Goal: Task Accomplishment & Management: Manage account settings

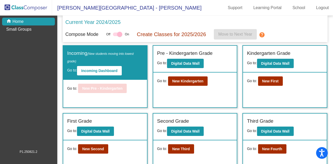
click at [151, 21] on div "Current Year 2024/2025" at bounding box center [194, 23] width 259 height 11
click at [187, 83] on b "New Kindergarten" at bounding box center [187, 81] width 31 height 4
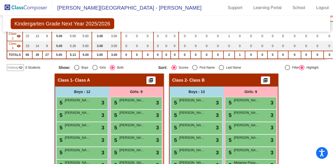
scroll to position [26, 0]
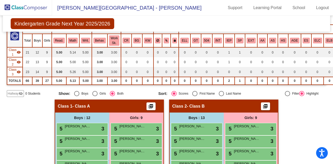
click at [14, 52] on span "Class 1" at bounding box center [13, 52] width 8 height 9
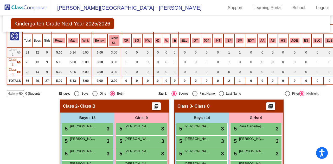
click at [15, 52] on span "Class 1" at bounding box center [13, 52] width 8 height 9
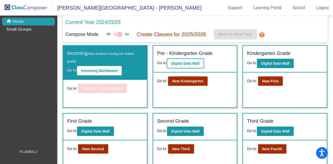
click at [181, 61] on b "Digital Data Wall" at bounding box center [185, 63] width 28 height 4
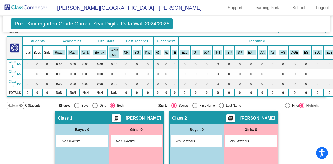
scroll to position [52, 0]
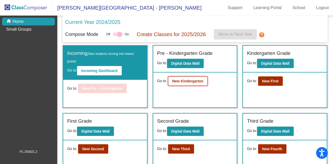
click at [174, 81] on b "New Kindergarten" at bounding box center [187, 81] width 31 height 4
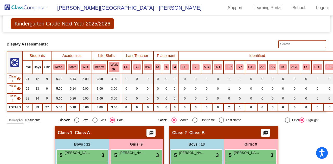
click at [77, 131] on span "- Class A" at bounding box center [81, 132] width 18 height 5
click at [64, 134] on span "Class 1" at bounding box center [65, 132] width 15 height 5
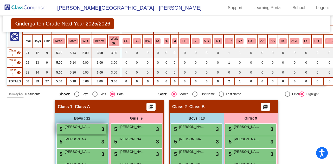
click at [103, 130] on span "3" at bounding box center [102, 129] width 3 height 8
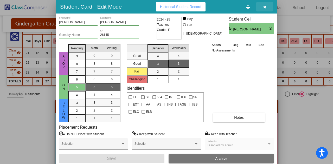
click at [263, 5] on span "button" at bounding box center [264, 7] width 3 height 4
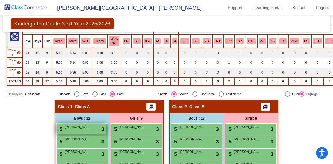
click at [70, 127] on span "[PERSON_NAME]" at bounding box center [78, 126] width 26 height 5
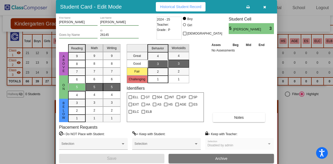
click at [264, 6] on icon "button" at bounding box center [264, 7] width 3 height 4
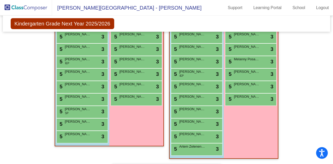
scroll to position [78, 0]
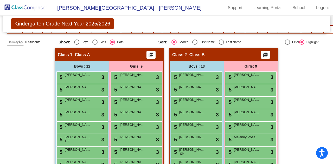
click at [149, 51] on button "picture_as_pdf" at bounding box center [150, 55] width 9 height 8
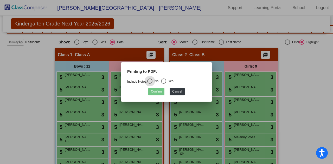
click at [164, 81] on div "Select an option" at bounding box center [163, 80] width 5 height 5
click at [163, 84] on input "Yes" at bounding box center [163, 84] width 0 height 0
radio input "true"
click at [175, 90] on button "Cancel" at bounding box center [176, 92] width 15 height 8
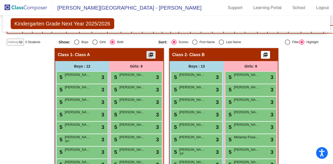
scroll to position [0, 0]
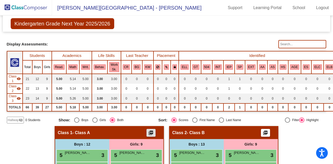
click at [11, 76] on span "Class 1" at bounding box center [13, 78] width 8 height 9
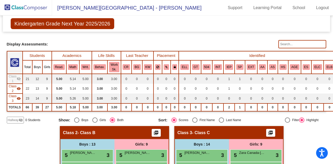
click at [11, 76] on span "Class 1" at bounding box center [13, 78] width 8 height 9
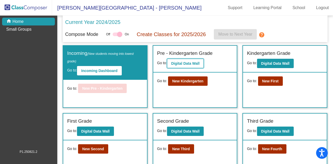
click at [185, 65] on b "Digital Data Wall" at bounding box center [185, 63] width 28 height 4
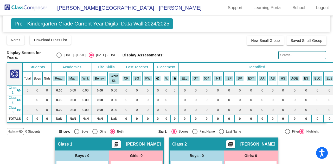
click at [38, 65] on th "Students" at bounding box center [37, 67] width 29 height 9
click at [130, 142] on span "[PERSON_NAME]" at bounding box center [143, 144] width 35 height 5
click at [14, 90] on span "Class 1" at bounding box center [13, 89] width 8 height 9
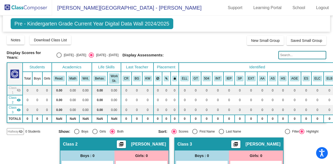
click at [13, 89] on span "Class 1" at bounding box center [13, 89] width 8 height 9
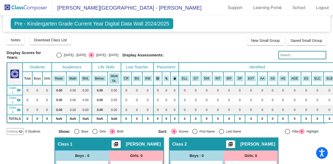
scroll to position [52, 0]
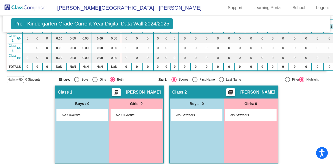
click at [73, 114] on span "No Students" at bounding box center [78, 114] width 32 height 5
click at [111, 110] on div "No Students" at bounding box center [136, 115] width 51 height 12
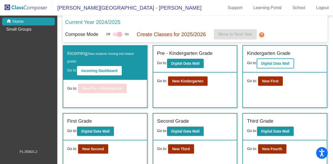
click at [275, 62] on b "Digital Data Wall" at bounding box center [275, 63] width 28 height 4
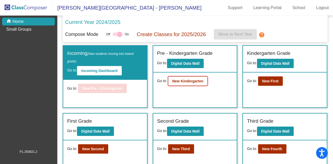
click at [189, 81] on b "New Kindergarten" at bounding box center [187, 81] width 31 height 4
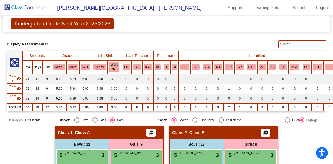
click at [67, 54] on th "Academics" at bounding box center [72, 55] width 40 height 9
click at [71, 55] on th "Academics" at bounding box center [72, 55] width 40 height 9
click at [36, 54] on th "Students" at bounding box center [37, 55] width 29 height 9
click at [24, 107] on td "66" at bounding box center [28, 107] width 10 height 8
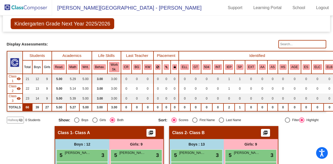
click at [26, 107] on td "66" at bounding box center [28, 107] width 10 height 8
click at [58, 66] on button "Read." at bounding box center [58, 67] width 11 height 6
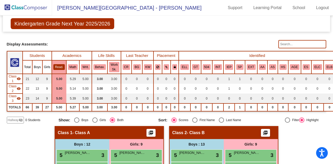
click at [58, 67] on button "Read." at bounding box center [58, 67] width 11 height 6
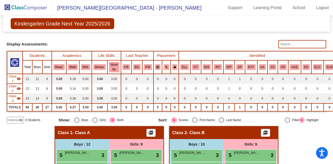
click at [77, 132] on span "- Class A" at bounding box center [81, 132] width 18 height 5
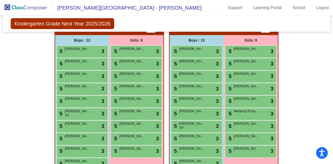
scroll to position [78, 0]
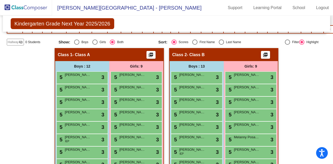
click at [81, 80] on div "5 [PERSON_NAME] lock do_not_disturb_alt 3" at bounding box center [82, 77] width 50 height 11
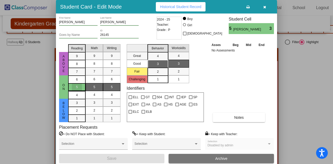
click at [74, 87] on div "5" at bounding box center [77, 87] width 10 height 8
drag, startPoint x: 223, startPoint y: 85, endPoint x: 216, endPoint y: 79, distance: 9.4
click at [223, 85] on div "Asses Beg Mid End No Assessments Notes" at bounding box center [239, 82] width 58 height 80
click at [80, 86] on div "5" at bounding box center [77, 87] width 10 height 8
click at [79, 77] on div "6" at bounding box center [77, 80] width 10 height 8
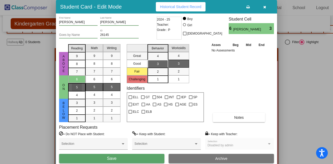
click at [78, 83] on div "5" at bounding box center [77, 79] width 10 height 8
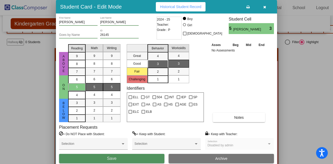
click at [123, 158] on button "Save" at bounding box center [111, 158] width 105 height 9
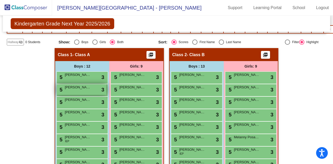
click at [93, 88] on div "5 [PERSON_NAME] lock do_not_disturb_alt 3" at bounding box center [82, 89] width 50 height 11
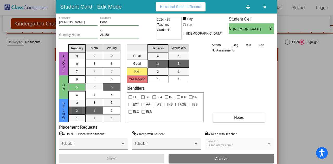
click at [76, 105] on span "2" at bounding box center [77, 103] width 2 height 5
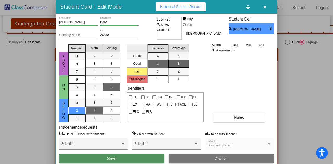
click at [140, 159] on button "Save" at bounding box center [111, 158] width 105 height 9
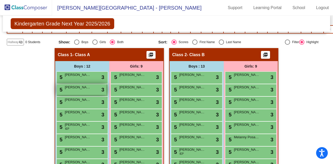
click at [79, 89] on div "5 [PERSON_NAME] lock do_not_disturb_alt 3" at bounding box center [82, 89] width 50 height 11
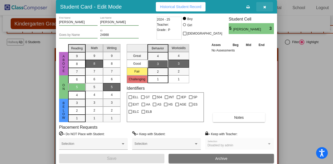
click at [265, 6] on icon "button" at bounding box center [264, 7] width 3 height 4
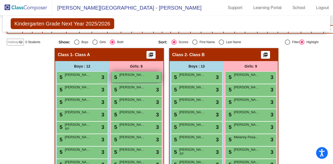
click at [130, 75] on span "[PERSON_NAME]" at bounding box center [132, 74] width 26 height 5
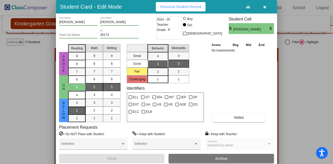
click at [77, 105] on span "2" at bounding box center [77, 103] width 2 height 5
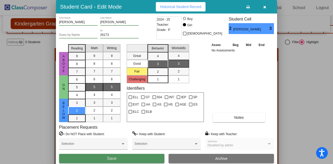
click at [125, 157] on button "Save" at bounding box center [111, 158] width 105 height 9
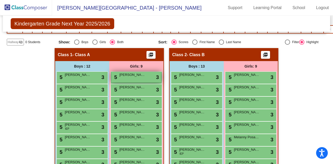
click at [131, 78] on div "5 [PERSON_NAME] lock do_not_disturb_alt 3" at bounding box center [136, 77] width 50 height 11
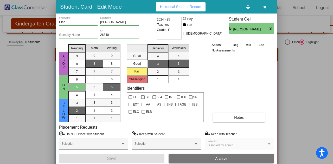
click at [77, 105] on span "2" at bounding box center [77, 103] width 2 height 5
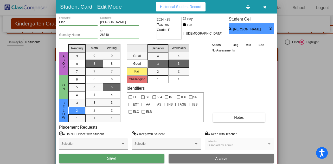
click at [136, 160] on button "Save" at bounding box center [111, 158] width 105 height 9
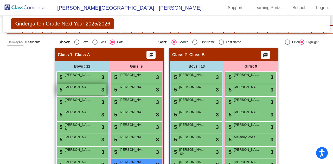
click at [88, 91] on div "5 [PERSON_NAME] lock do_not_disturb_alt 3" at bounding box center [82, 89] width 50 height 11
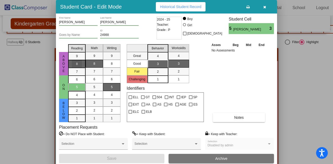
click at [80, 60] on div "8" at bounding box center [77, 56] width 10 height 8
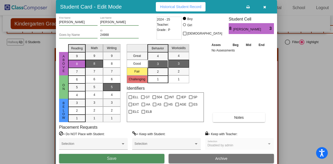
click at [107, 157] on span "Save" at bounding box center [111, 158] width 9 height 4
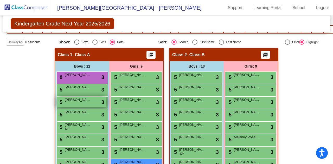
click at [85, 102] on span "[PERSON_NAME]" at bounding box center [78, 99] width 26 height 5
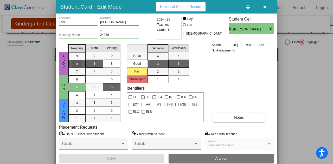
click at [78, 60] on div "8" at bounding box center [77, 56] width 10 height 8
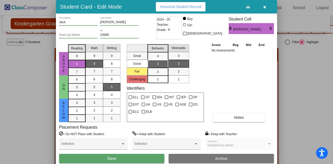
click at [127, 159] on button "Save" at bounding box center [111, 158] width 105 height 9
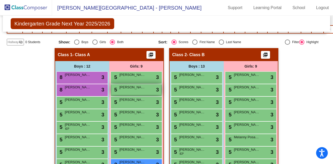
click at [131, 87] on span "[PERSON_NAME]" at bounding box center [132, 87] width 26 height 5
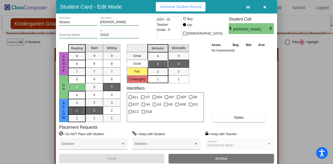
click at [75, 107] on div "2" at bounding box center [77, 103] width 10 height 8
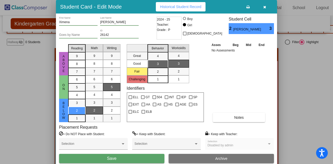
click at [117, 157] on button "Save" at bounding box center [111, 158] width 105 height 9
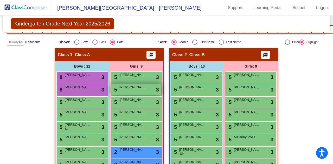
click at [135, 89] on div "5 [PERSON_NAME] lock do_not_disturb_alt 3" at bounding box center [136, 89] width 50 height 11
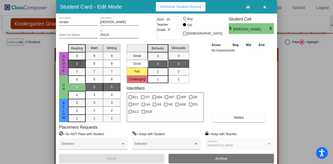
click at [81, 60] on div "8" at bounding box center [77, 56] width 10 height 8
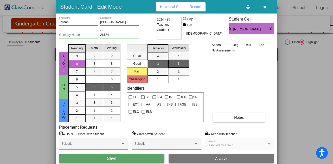
click at [121, 157] on button "Save" at bounding box center [111, 158] width 105 height 9
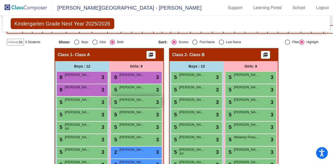
click at [128, 100] on span "[PERSON_NAME]" at bounding box center [132, 99] width 26 height 5
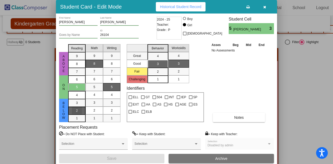
click at [75, 107] on div "2" at bounding box center [77, 103] width 10 height 8
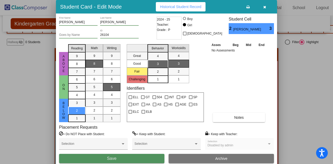
click at [116, 157] on span "Save" at bounding box center [111, 158] width 9 height 4
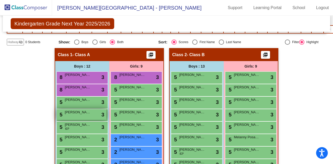
click at [92, 115] on div "5 [PERSON_NAME] lock do_not_disturb_alt 3" at bounding box center [82, 114] width 50 height 11
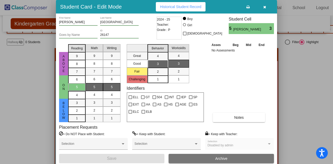
click at [263, 6] on icon "button" at bounding box center [264, 7] width 3 height 4
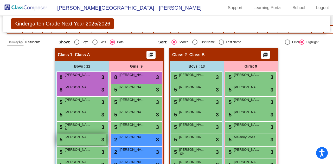
click at [80, 140] on div "5 [PERSON_NAME] lock do_not_disturb_alt 3" at bounding box center [82, 139] width 50 height 11
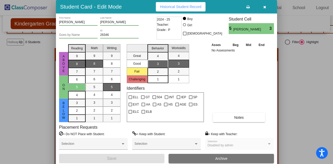
click at [78, 60] on div "8" at bounding box center [77, 56] width 10 height 8
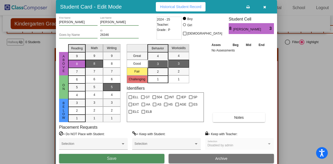
click at [117, 157] on button "Save" at bounding box center [111, 158] width 105 height 9
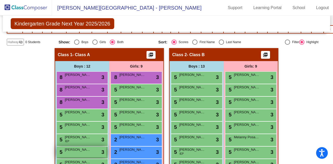
click at [86, 151] on div "5 [PERSON_NAME] lock do_not_disturb_alt 3" at bounding box center [82, 152] width 50 height 11
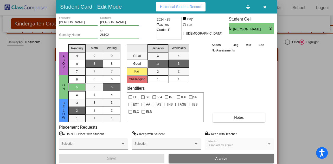
click at [79, 107] on div "2" at bounding box center [77, 103] width 10 height 8
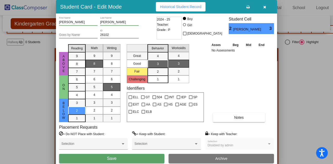
click at [123, 158] on button "Save" at bounding box center [111, 158] width 105 height 9
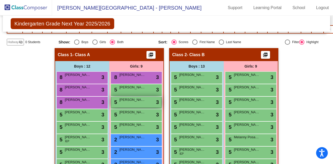
click at [121, 102] on div "5 [PERSON_NAME] lock do_not_disturb_alt 3" at bounding box center [136, 102] width 50 height 11
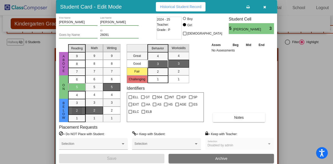
click at [79, 107] on div "2" at bounding box center [77, 103] width 10 height 8
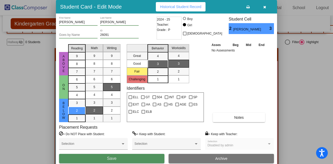
click at [124, 156] on button "Save" at bounding box center [111, 158] width 105 height 9
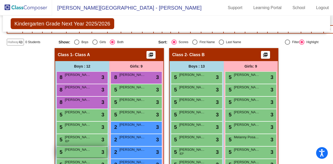
click at [81, 151] on span "[PERSON_NAME]" at bounding box center [78, 149] width 26 height 5
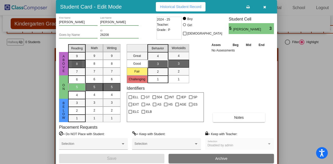
click at [82, 63] on mat-list-option "8" at bounding box center [76, 64] width 17 height 8
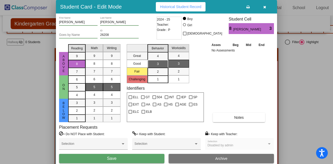
click at [108, 160] on span "Save" at bounding box center [111, 158] width 9 height 4
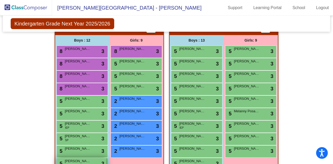
scroll to position [130, 0]
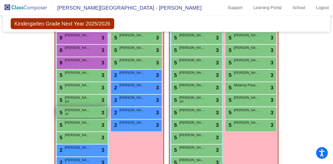
click at [82, 108] on span "[PERSON_NAME]" at bounding box center [78, 110] width 26 height 5
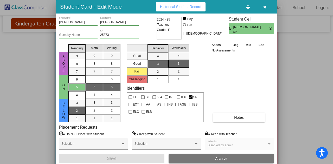
click at [76, 105] on span "2" at bounding box center [77, 103] width 2 height 5
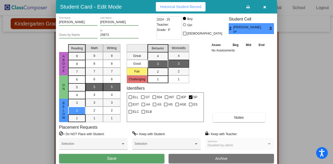
click at [118, 159] on button "Save" at bounding box center [111, 158] width 105 height 9
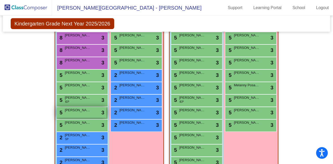
click at [76, 112] on span "[PERSON_NAME]" at bounding box center [78, 110] width 26 height 5
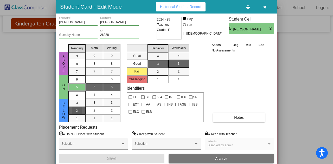
click at [76, 105] on span "2" at bounding box center [77, 103] width 2 height 5
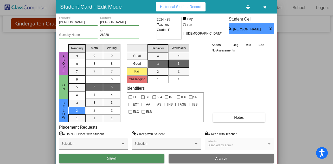
click at [115, 158] on span "Save" at bounding box center [111, 158] width 9 height 4
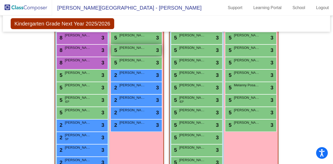
click at [132, 47] on span "[PERSON_NAME]" at bounding box center [132, 47] width 26 height 5
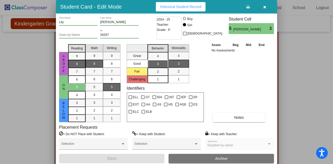
click at [79, 60] on div "8" at bounding box center [77, 56] width 10 height 8
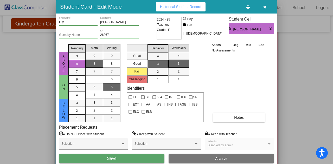
click at [141, 159] on button "Save" at bounding box center [111, 158] width 105 height 9
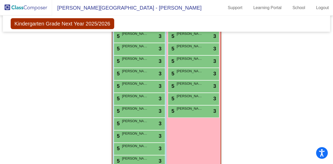
scroll to position [364, 0]
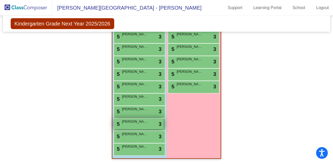
click at [137, 122] on span "[PERSON_NAME] [PERSON_NAME]" at bounding box center [135, 121] width 26 height 5
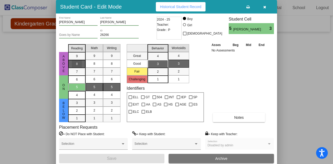
click at [80, 60] on div "8" at bounding box center [77, 56] width 10 height 8
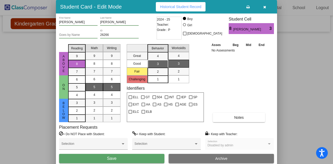
click at [114, 158] on span "Save" at bounding box center [111, 158] width 9 height 4
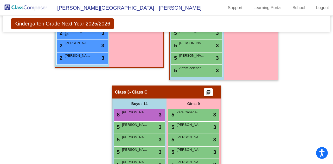
scroll to position [104, 0]
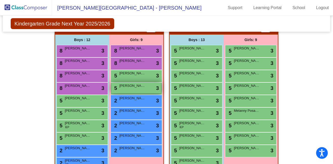
click at [134, 89] on div "5 [PERSON_NAME] lock do_not_disturb_alt 3" at bounding box center [136, 88] width 50 height 11
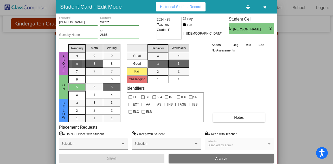
click at [78, 60] on div "8" at bounding box center [77, 56] width 10 height 8
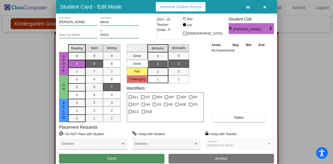
click at [108, 157] on span "Save" at bounding box center [111, 158] width 9 height 4
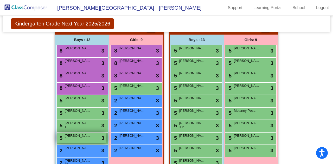
click at [74, 138] on div "5 [PERSON_NAME] lock do_not_disturb_alt 3" at bounding box center [82, 137] width 50 height 11
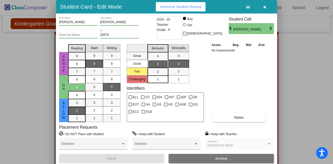
click at [77, 105] on span "2" at bounding box center [77, 103] width 2 height 5
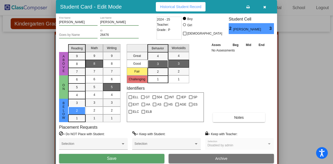
click at [107, 158] on span "Save" at bounding box center [111, 158] width 9 height 4
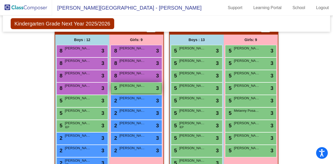
click at [143, 87] on span "[PERSON_NAME]" at bounding box center [132, 85] width 26 height 5
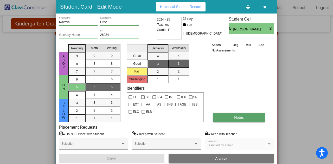
click at [234, 118] on span "Notes" at bounding box center [239, 117] width 10 height 4
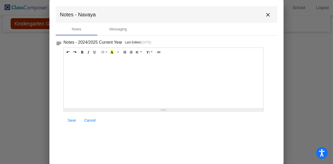
click at [95, 70] on div at bounding box center [163, 83] width 199 height 52
click at [72, 119] on span "Save" at bounding box center [72, 120] width 8 height 4
click at [269, 11] on button "close" at bounding box center [267, 14] width 10 height 10
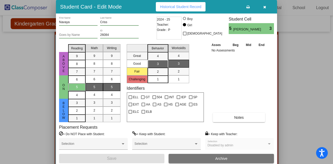
click at [263, 8] on icon "button" at bounding box center [264, 7] width 3 height 4
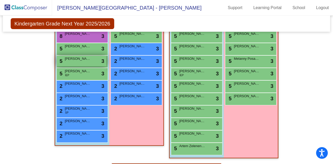
scroll to position [78, 0]
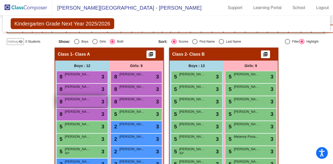
click at [74, 102] on div "8 [PERSON_NAME] lock do_not_disturb_alt 3" at bounding box center [82, 101] width 50 height 11
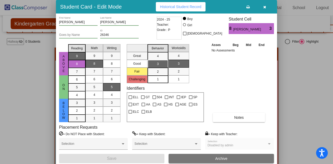
click at [76, 55] on span "9" at bounding box center [77, 56] width 2 height 5
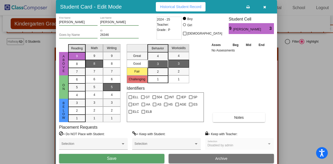
click at [113, 158] on span "Save" at bounding box center [111, 158] width 9 height 4
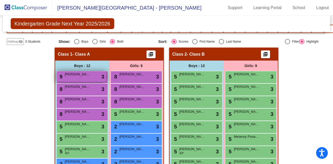
click at [92, 77] on div "9 [PERSON_NAME] lock do_not_disturb_alt 3" at bounding box center [82, 76] width 50 height 11
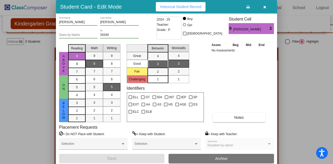
click at [264, 6] on icon "button" at bounding box center [264, 7] width 3 height 4
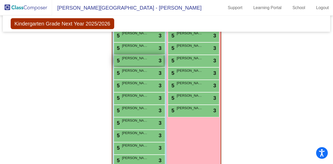
scroll to position [286, 0]
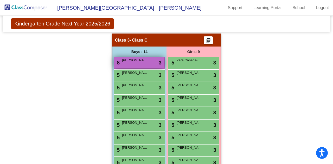
click at [135, 61] on span "[PERSON_NAME] [PERSON_NAME]" at bounding box center [135, 60] width 26 height 5
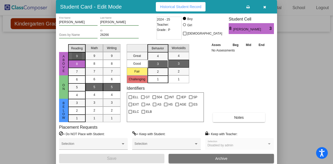
click at [77, 56] on span "9" at bounding box center [77, 56] width 2 height 5
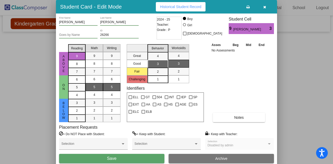
click at [138, 160] on button "Save" at bounding box center [111, 158] width 105 height 9
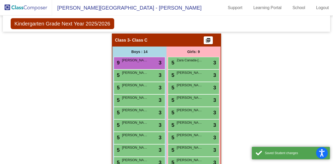
drag, startPoint x: 89, startPoint y: 91, endPoint x: 90, endPoint y: 88, distance: 4.0
click at [88, 90] on div "Hallway - Hallway Class picture_as_pdf Add Student First Name Last Name Student…" at bounding box center [166, 40] width 319 height 400
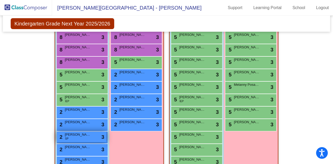
scroll to position [104, 0]
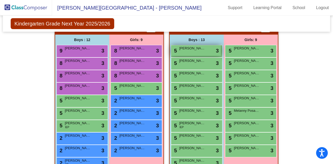
click at [194, 51] on div "5 [PERSON_NAME] lock do_not_disturb_alt 3" at bounding box center [196, 50] width 50 height 11
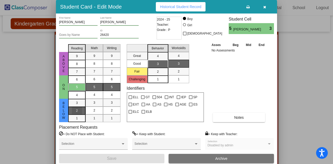
click at [76, 105] on span "2" at bounding box center [77, 103] width 2 height 5
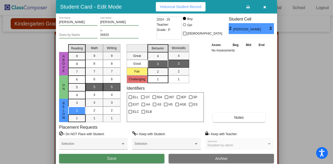
click at [117, 159] on button "Save" at bounding box center [111, 158] width 105 height 9
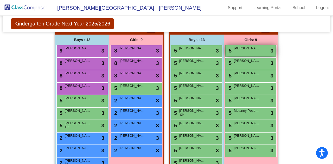
click at [252, 50] on span "[PERSON_NAME]" at bounding box center [247, 48] width 26 height 5
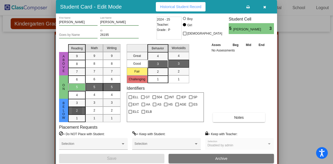
click at [74, 107] on div "2" at bounding box center [77, 103] width 10 height 8
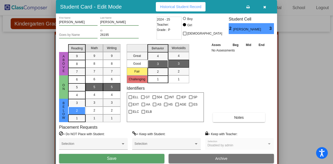
click at [120, 158] on button "Save" at bounding box center [111, 158] width 105 height 9
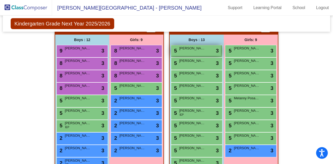
click at [189, 48] on span "[PERSON_NAME]" at bounding box center [192, 48] width 26 height 5
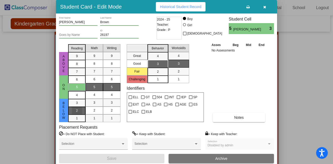
click at [77, 105] on span "2" at bounding box center [77, 103] width 2 height 5
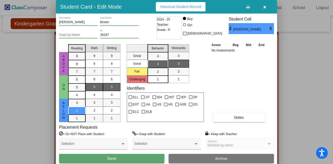
click at [111, 157] on span "Save" at bounding box center [111, 158] width 9 height 4
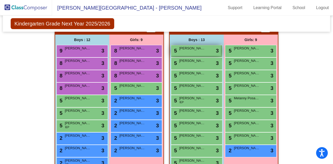
click at [205, 51] on div "5 [PERSON_NAME] lock do_not_disturb_alt 3" at bounding box center [196, 50] width 50 height 11
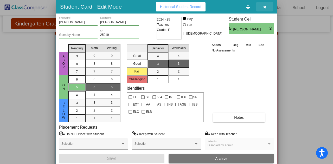
click at [266, 6] on icon "button" at bounding box center [264, 7] width 3 height 4
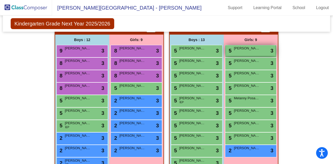
click at [250, 50] on div "5 [PERSON_NAME] lock do_not_disturb_alt 3" at bounding box center [251, 50] width 50 height 11
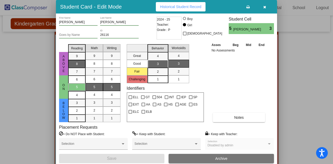
click at [83, 66] on mat-list-option "8" at bounding box center [76, 64] width 17 height 8
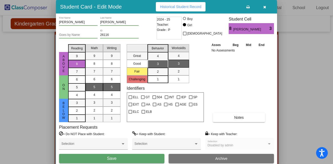
click at [125, 157] on button "Save" at bounding box center [111, 158] width 105 height 9
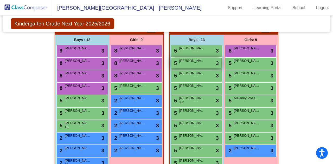
click at [196, 62] on span "[PERSON_NAME]" at bounding box center [192, 60] width 26 height 5
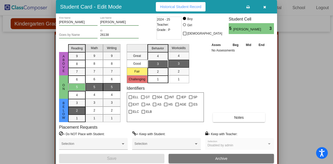
click at [72, 107] on div "2" at bounding box center [77, 103] width 10 height 8
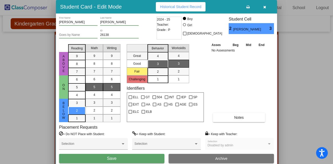
click at [110, 157] on span "Save" at bounding box center [111, 158] width 9 height 4
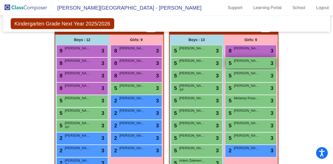
click at [243, 63] on div "5 [PERSON_NAME] lock do_not_disturb_alt 3" at bounding box center [251, 63] width 50 height 11
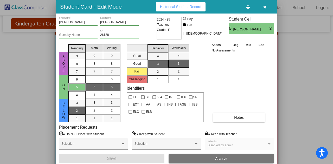
click at [75, 107] on div "2" at bounding box center [77, 103] width 10 height 8
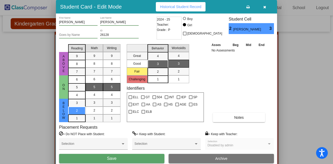
click at [114, 158] on span "Save" at bounding box center [111, 158] width 9 height 4
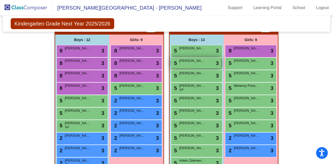
click at [201, 63] on span "[PERSON_NAME]" at bounding box center [192, 60] width 26 height 5
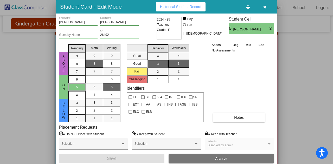
click at [265, 6] on icon "button" at bounding box center [264, 7] width 3 height 4
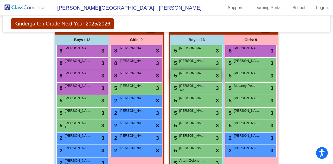
click at [200, 74] on span "[PERSON_NAME]" at bounding box center [192, 73] width 26 height 5
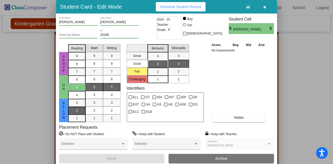
click at [75, 107] on div "2" at bounding box center [77, 103] width 10 height 8
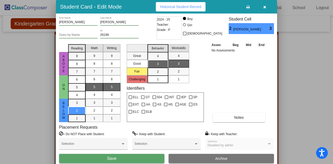
click at [119, 158] on button "Save" at bounding box center [111, 158] width 105 height 9
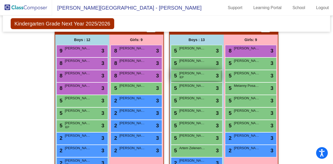
click at [194, 76] on div "5 [PERSON_NAME] IEP lock do_not_disturb_alt 3" at bounding box center [196, 75] width 50 height 11
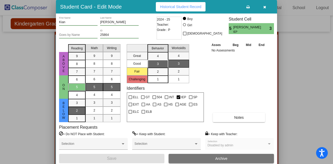
click at [73, 107] on div "2" at bounding box center [77, 103] width 10 height 8
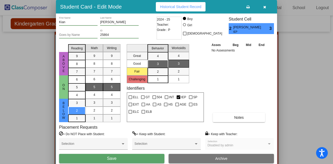
click at [114, 158] on span "Save" at bounding box center [111, 158] width 9 height 4
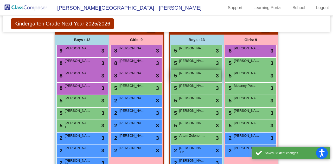
click at [182, 72] on span "[PERSON_NAME]" at bounding box center [192, 73] width 26 height 5
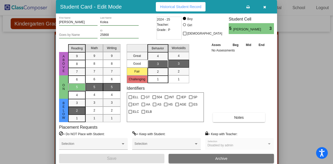
click at [73, 107] on div "2" at bounding box center [77, 103] width 10 height 8
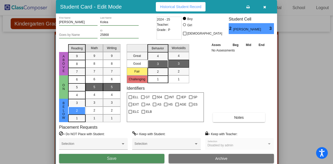
click at [106, 157] on button "Save" at bounding box center [111, 158] width 105 height 9
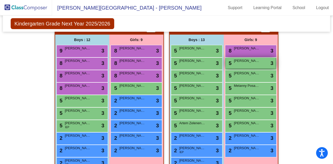
click at [244, 62] on span "[PERSON_NAME]" at bounding box center [247, 60] width 26 height 5
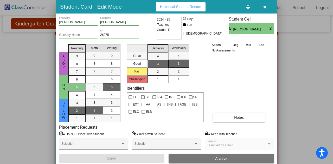
click at [76, 105] on span "2" at bounding box center [77, 103] width 2 height 5
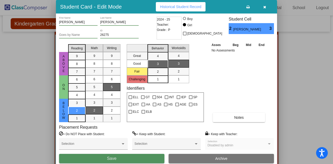
click at [98, 157] on button "Save" at bounding box center [111, 158] width 105 height 9
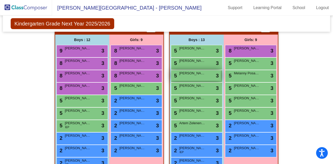
click at [195, 75] on div "5 Lucca [PERSON_NAME] lock do_not_disturb_alt 3" at bounding box center [196, 75] width 50 height 11
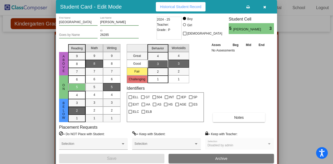
click at [72, 107] on div "2" at bounding box center [77, 103] width 10 height 8
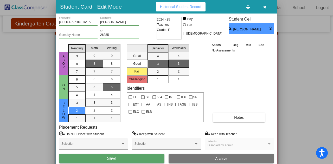
click at [130, 155] on button "Save" at bounding box center [111, 158] width 105 height 9
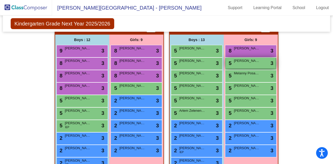
click at [249, 61] on span "[PERSON_NAME]" at bounding box center [247, 60] width 26 height 5
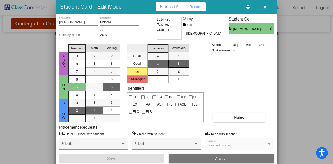
click at [78, 107] on div "2" at bounding box center [77, 103] width 10 height 8
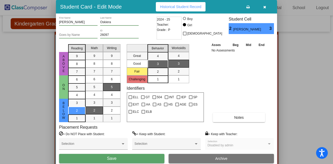
click at [132, 157] on button "Save" at bounding box center [111, 158] width 105 height 9
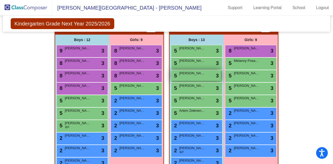
click at [198, 73] on span "[PERSON_NAME]" at bounding box center [192, 73] width 26 height 5
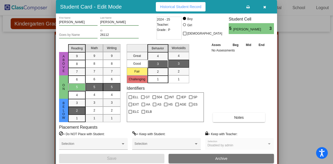
click at [77, 105] on span "2" at bounding box center [77, 103] width 2 height 5
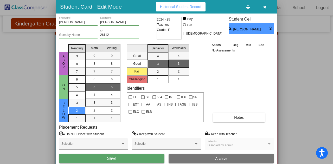
click at [118, 156] on button "Save" at bounding box center [111, 158] width 105 height 9
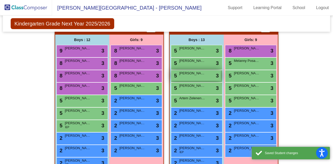
click at [191, 73] on span "[PERSON_NAME]" at bounding box center [192, 73] width 26 height 5
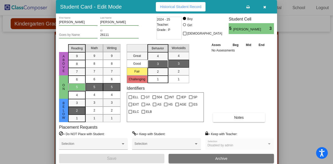
click at [77, 105] on span "2" at bounding box center [77, 103] width 2 height 5
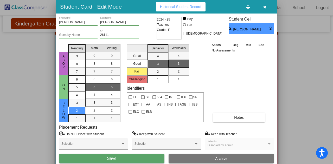
click at [116, 156] on button "Save" at bounding box center [111, 158] width 105 height 9
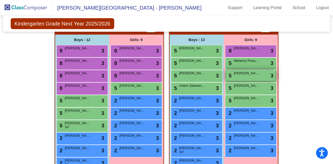
click at [241, 76] on div "5 [PERSON_NAME] lock do_not_disturb_alt 3" at bounding box center [251, 75] width 50 height 11
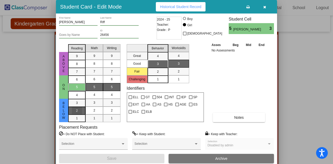
click at [82, 109] on mat-list-option "2" at bounding box center [76, 111] width 17 height 8
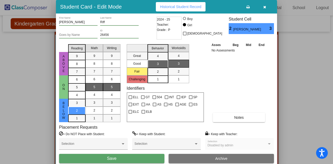
click at [131, 158] on button "Save" at bounding box center [111, 158] width 105 height 9
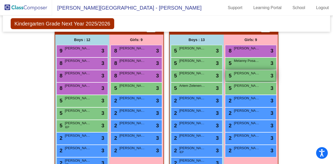
click at [238, 76] on div "5 [PERSON_NAME] lock do_not_disturb_alt 3" at bounding box center [251, 75] width 50 height 11
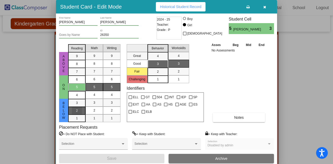
click at [73, 107] on div "2" at bounding box center [77, 103] width 10 height 8
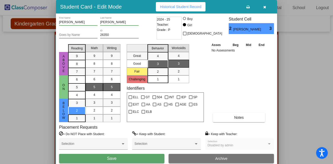
click at [123, 158] on button "Save" at bounding box center [111, 158] width 105 height 9
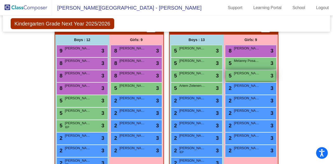
click at [250, 75] on span "[PERSON_NAME]" at bounding box center [247, 73] width 26 height 5
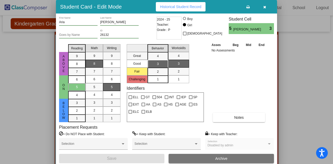
click at [266, 6] on button "button" at bounding box center [264, 6] width 17 height 9
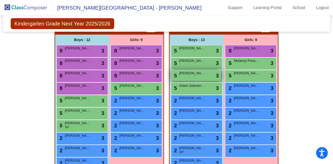
click at [199, 76] on div "5 [PERSON_NAME] lock do_not_disturb_alt 3" at bounding box center [196, 75] width 50 height 11
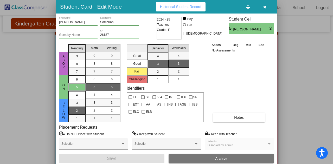
click at [77, 105] on span "2" at bounding box center [77, 103] width 2 height 5
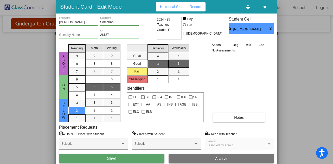
click at [113, 156] on span "Save" at bounding box center [111, 158] width 9 height 4
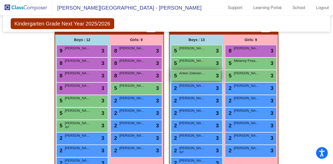
click at [196, 72] on span "Artem Zelenenkyi" at bounding box center [192, 73] width 26 height 5
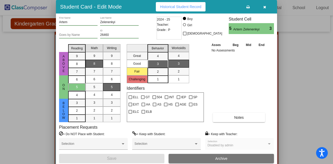
click at [265, 9] on button "button" at bounding box center [264, 6] width 17 height 9
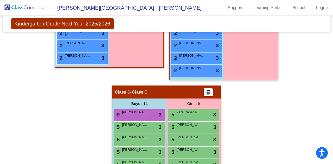
scroll to position [286, 0]
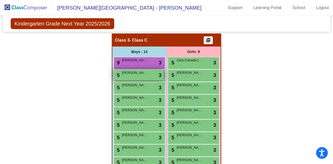
click at [140, 74] on span "[PERSON_NAME]" at bounding box center [135, 72] width 26 height 5
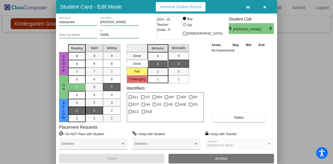
click at [77, 105] on span "2" at bounding box center [77, 103] width 2 height 5
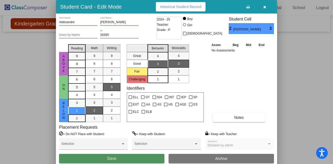
click at [120, 159] on button "Save" at bounding box center [111, 158] width 105 height 9
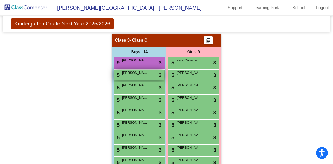
click at [133, 78] on div "5 Rayan Baichou lock do_not_disturb_alt 3" at bounding box center [139, 75] width 50 height 11
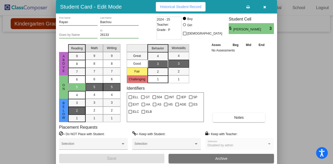
click at [72, 107] on div "2" at bounding box center [77, 103] width 10 height 8
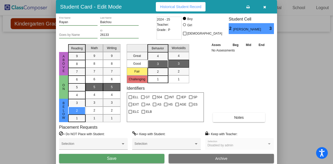
click at [112, 155] on button "Save" at bounding box center [111, 158] width 105 height 9
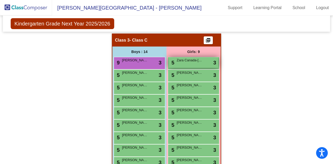
click at [189, 62] on div "5 Zara [GEOGRAPHIC_DATA]-[PERSON_NAME] lock do_not_disturb_alt 3" at bounding box center [193, 62] width 50 height 11
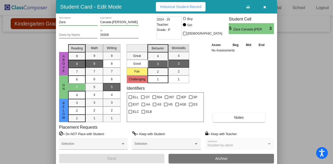
click at [76, 58] on span "8" at bounding box center [77, 56] width 2 height 5
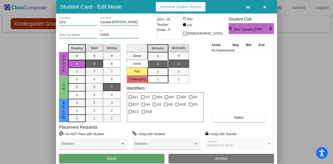
click at [125, 157] on button "Save" at bounding box center [111, 158] width 105 height 9
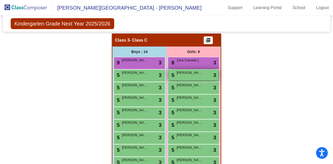
click at [188, 75] on div "5 [PERSON_NAME] lock do_not_disturb_alt 3" at bounding box center [193, 75] width 50 height 11
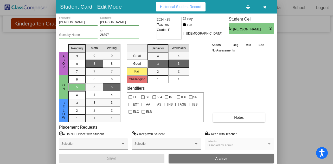
click at [262, 7] on button "button" at bounding box center [264, 6] width 17 height 9
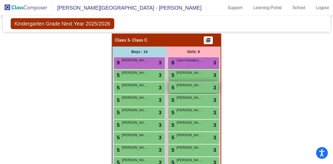
click at [171, 87] on span "5" at bounding box center [172, 88] width 4 height 6
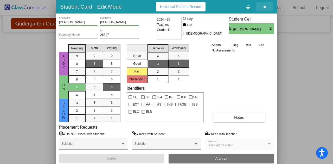
click at [263, 7] on icon "button" at bounding box center [264, 7] width 3 height 4
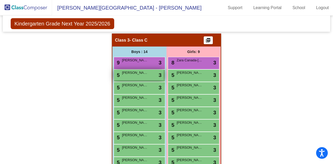
click at [149, 77] on div "5 [PERSON_NAME] lock do_not_disturb_alt 3" at bounding box center [139, 75] width 50 height 11
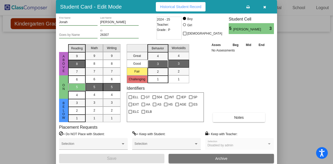
click at [78, 60] on div "8" at bounding box center [77, 56] width 10 height 8
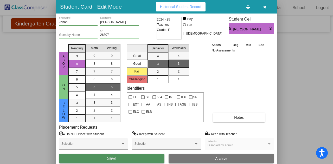
click at [110, 157] on span "Save" at bounding box center [111, 158] width 9 height 4
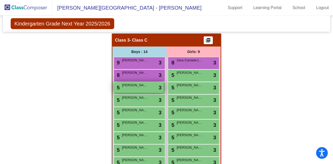
click at [134, 89] on div "5 [PERSON_NAME] lock do_not_disturb_alt 3" at bounding box center [139, 87] width 50 height 11
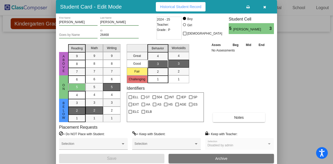
click at [81, 107] on div "2" at bounding box center [77, 103] width 10 height 8
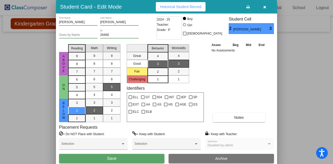
click at [111, 157] on span "Save" at bounding box center [111, 158] width 9 height 4
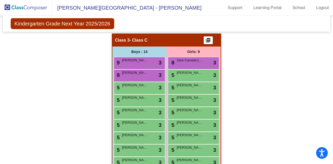
scroll to position [364, 0]
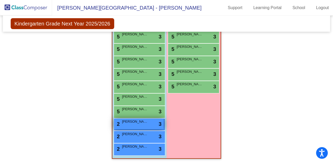
click at [133, 122] on div "2 [PERSON_NAME] lock do_not_disturb_alt 3" at bounding box center [139, 123] width 50 height 11
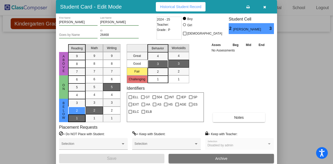
click at [80, 107] on div "1" at bounding box center [77, 103] width 10 height 8
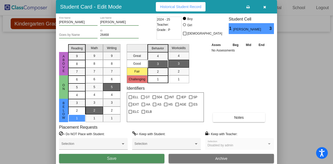
click at [96, 157] on button "Save" at bounding box center [111, 158] width 105 height 9
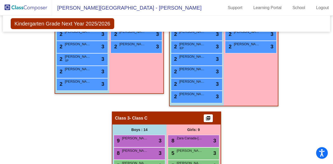
scroll to position [338, 0]
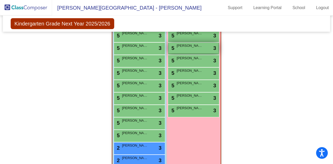
click at [189, 49] on div "5 [PERSON_NAME] lock do_not_disturb_alt 3" at bounding box center [193, 48] width 50 height 11
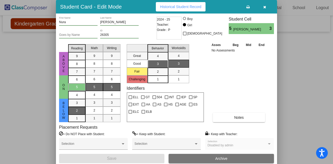
click at [78, 107] on div "2" at bounding box center [77, 103] width 10 height 8
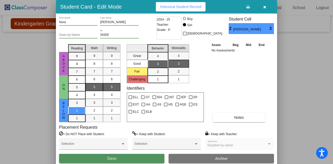
click at [118, 156] on button "Save" at bounding box center [111, 158] width 105 height 9
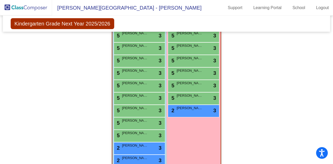
scroll to position [312, 0]
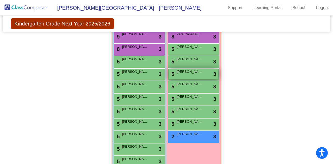
click at [190, 77] on div "5 [PERSON_NAME] lock do_not_disturb_alt 3" at bounding box center [193, 74] width 50 height 11
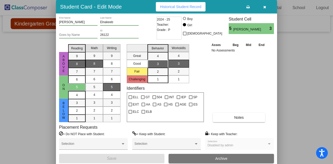
click at [82, 64] on mat-list-option "8" at bounding box center [76, 64] width 17 height 8
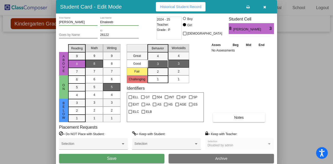
click at [126, 158] on button "Save" at bounding box center [111, 158] width 105 height 9
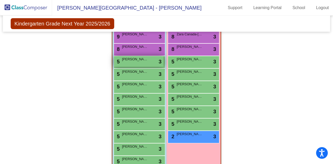
click at [134, 59] on span "[PERSON_NAME]" at bounding box center [135, 59] width 26 height 5
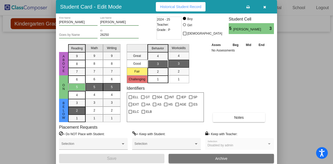
click at [74, 107] on div "2" at bounding box center [77, 103] width 10 height 8
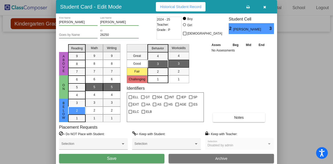
click at [122, 159] on button "Save" at bounding box center [111, 158] width 105 height 9
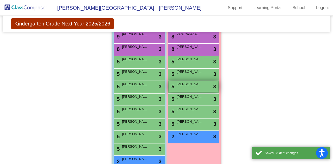
click at [178, 87] on div "5 [PERSON_NAME] lock do_not_disturb_alt 3" at bounding box center [193, 86] width 50 height 11
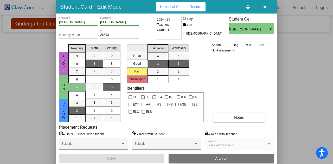
click at [72, 107] on div "2" at bounding box center [77, 103] width 10 height 8
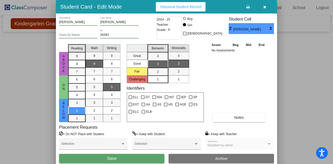
click at [112, 156] on button "Save" at bounding box center [111, 158] width 105 height 9
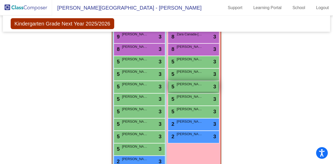
click at [186, 85] on span "[PERSON_NAME]" at bounding box center [189, 84] width 26 height 5
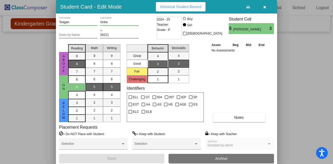
click at [75, 60] on div "8" at bounding box center [77, 56] width 10 height 8
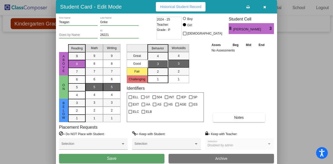
click at [114, 158] on span "Save" at bounding box center [111, 158] width 9 height 4
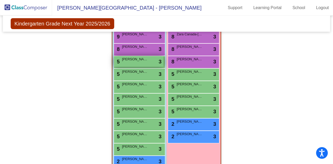
click at [140, 61] on div "5 [PERSON_NAME] lock do_not_disturb_alt 3" at bounding box center [139, 61] width 50 height 11
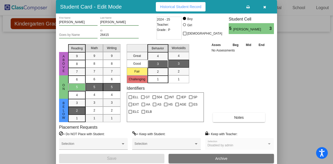
click at [77, 105] on span "2" at bounding box center [77, 103] width 2 height 5
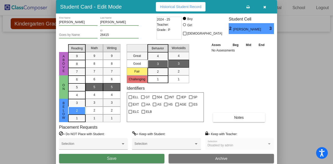
click at [121, 157] on button "Save" at bounding box center [111, 158] width 105 height 9
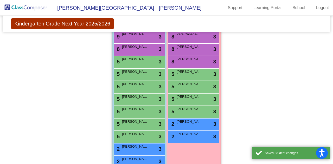
click at [93, 92] on div "Hallway - Hallway Class picture_as_pdf Add Student First Name Last Name Student…" at bounding box center [166, 14] width 319 height 400
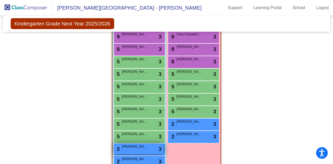
click at [129, 149] on div "2 [PERSON_NAME] lock do_not_disturb_alt 3" at bounding box center [139, 148] width 50 height 11
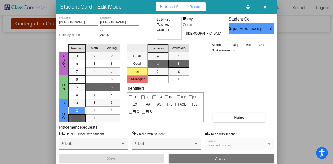
click at [79, 107] on div "1" at bounding box center [77, 103] width 10 height 8
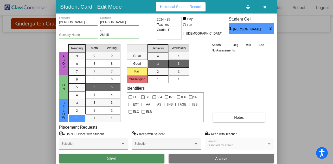
click at [112, 156] on button "Save" at bounding box center [111, 158] width 105 height 9
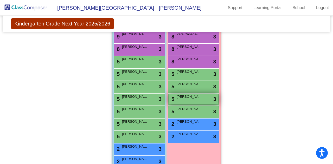
click at [189, 96] on span "[PERSON_NAME]" at bounding box center [189, 96] width 26 height 5
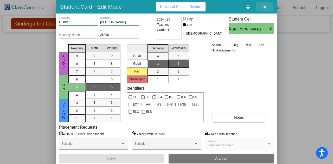
click at [264, 7] on icon "button" at bounding box center [264, 7] width 3 height 4
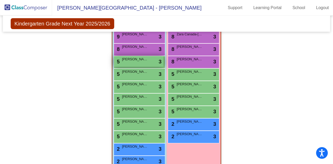
click at [138, 64] on div "5 [PERSON_NAME] lock do_not_disturb_alt 3" at bounding box center [139, 61] width 50 height 11
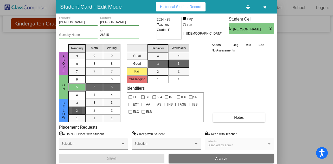
click at [78, 107] on div "2" at bounding box center [77, 103] width 10 height 8
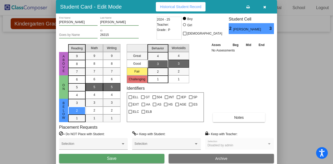
click at [115, 157] on span "Save" at bounding box center [111, 158] width 9 height 4
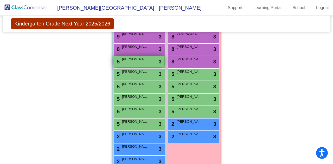
click at [136, 62] on div "5 [PERSON_NAME] lock do_not_disturb_alt 3" at bounding box center [139, 61] width 50 height 11
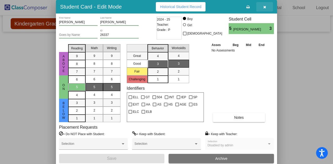
click at [264, 10] on button "button" at bounding box center [264, 6] width 17 height 9
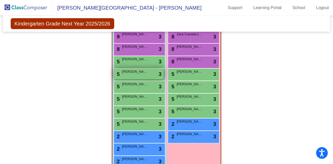
click at [136, 72] on span "[PERSON_NAME]" at bounding box center [135, 71] width 26 height 5
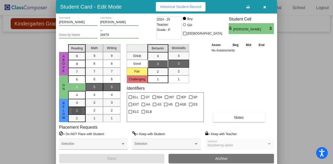
click at [76, 105] on span "2" at bounding box center [77, 103] width 2 height 5
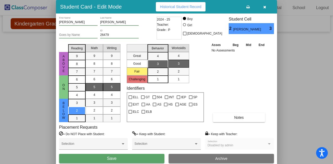
click at [118, 158] on button "Save" at bounding box center [111, 158] width 105 height 9
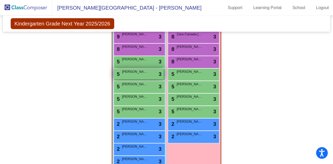
click at [133, 72] on span "[PERSON_NAME]" at bounding box center [135, 71] width 26 height 5
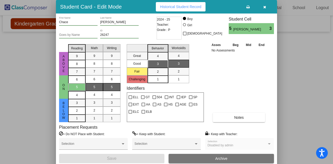
click at [264, 5] on icon "button" at bounding box center [264, 7] width 3 height 4
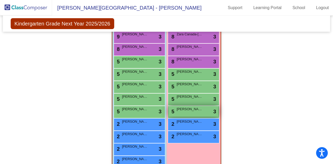
click at [180, 112] on div "5 [PERSON_NAME] lock do_not_disturb_alt 3" at bounding box center [193, 111] width 50 height 11
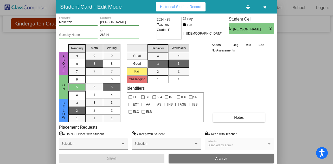
click at [76, 105] on span "2" at bounding box center [77, 103] width 2 height 5
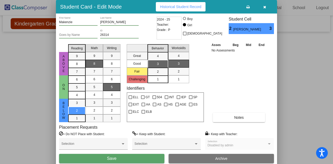
click at [103, 160] on button "Save" at bounding box center [111, 158] width 105 height 9
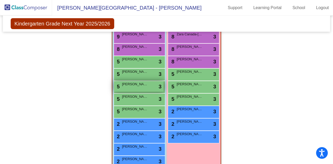
click at [141, 86] on span "[PERSON_NAME]" at bounding box center [135, 84] width 26 height 5
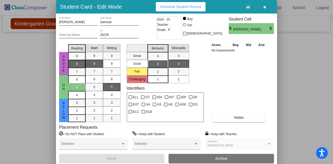
click at [81, 60] on div "8" at bounding box center [77, 56] width 10 height 8
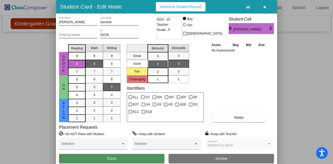
click at [114, 157] on span "Save" at bounding box center [111, 158] width 9 height 4
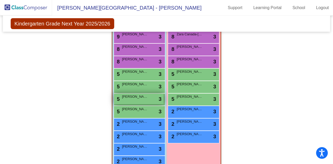
click at [145, 98] on div "5 [PERSON_NAME] lock do_not_disturb_alt 3" at bounding box center [139, 99] width 50 height 11
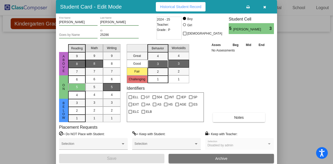
click at [82, 65] on mat-list-option "8" at bounding box center [76, 64] width 17 height 8
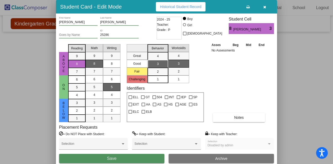
click at [115, 160] on span "Save" at bounding box center [111, 158] width 9 height 4
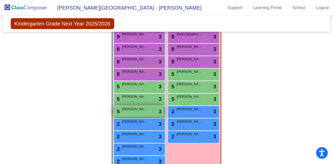
click at [132, 110] on span "[PERSON_NAME]" at bounding box center [135, 109] width 26 height 5
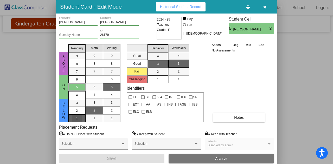
click at [83, 117] on mat-list-option "1" at bounding box center [76, 118] width 17 height 8
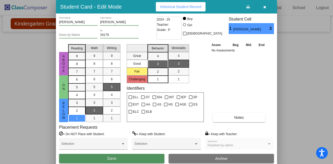
click at [110, 158] on span "Save" at bounding box center [111, 158] width 9 height 4
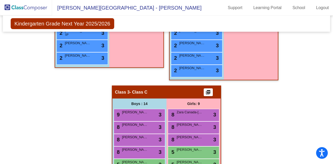
scroll to position [156, 0]
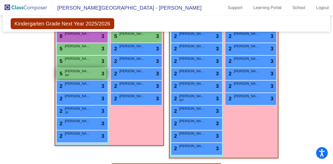
click at [85, 73] on div "5 [PERSON_NAME] IEP lock do_not_disturb_alt 3" at bounding box center [82, 73] width 50 height 11
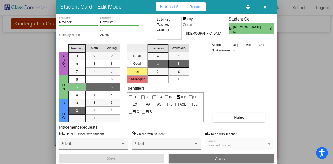
click at [76, 107] on mat-list-option "2" at bounding box center [76, 111] width 17 height 8
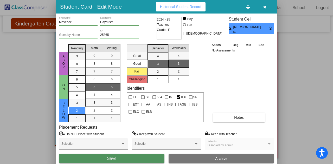
click at [114, 159] on span "Save" at bounding box center [111, 158] width 9 height 4
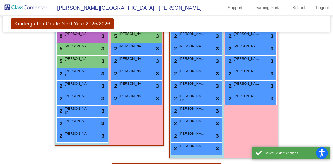
scroll to position [104, 0]
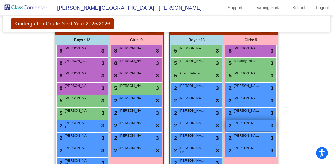
click at [251, 125] on span "[PERSON_NAME]" at bounding box center [247, 123] width 26 height 5
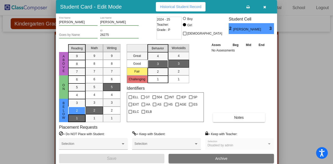
click at [76, 107] on div "1" at bounding box center [77, 103] width 10 height 8
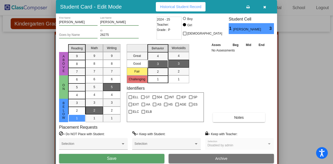
click at [116, 158] on span "Save" at bounding box center [111, 158] width 9 height 4
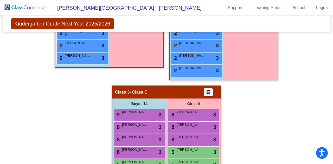
scroll to position [338, 0]
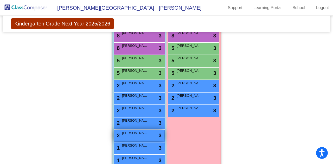
click at [133, 134] on span "[PERSON_NAME]" at bounding box center [135, 132] width 26 height 5
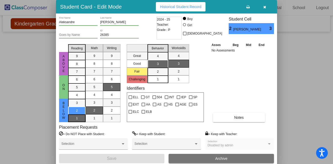
click at [78, 107] on div "1" at bounding box center [77, 103] width 10 height 8
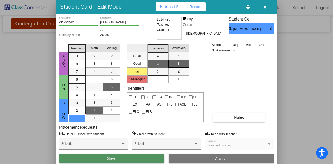
click at [101, 156] on button "Save" at bounding box center [111, 158] width 105 height 9
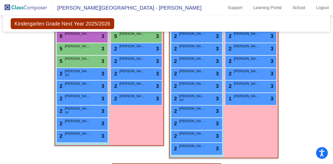
scroll to position [130, 0]
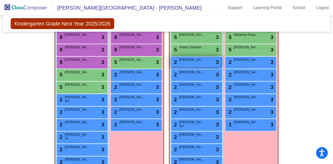
click at [193, 62] on div "2 [PERSON_NAME] lock do_not_disturb_alt 3" at bounding box center [196, 62] width 50 height 11
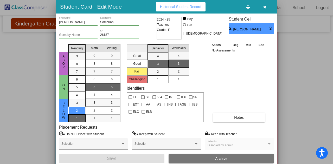
click at [80, 107] on div "1" at bounding box center [77, 103] width 10 height 8
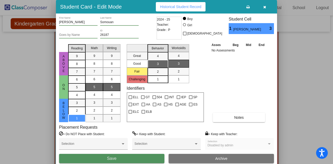
click at [99, 157] on button "Save" at bounding box center [111, 158] width 105 height 9
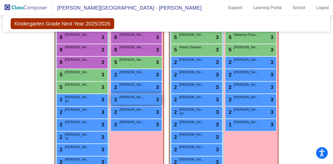
click at [130, 98] on span "[PERSON_NAME]" at bounding box center [132, 97] width 26 height 5
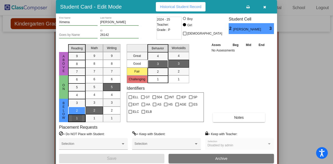
click at [73, 107] on div "1" at bounding box center [77, 103] width 10 height 8
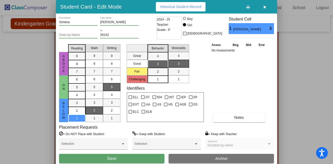
click at [98, 158] on button "Save" at bounding box center [111, 158] width 105 height 9
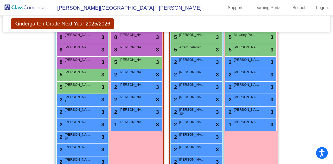
scroll to position [156, 0]
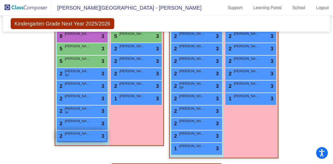
click at [69, 136] on div "2 [PERSON_NAME] lock do_not_disturb_alt 3" at bounding box center [82, 135] width 50 height 11
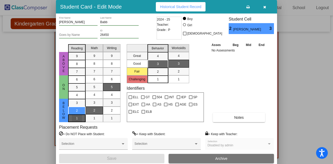
click at [72, 107] on div "1" at bounding box center [77, 103] width 10 height 8
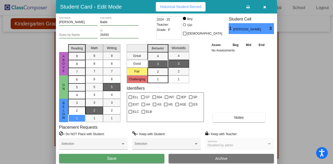
click at [95, 158] on button "Save" at bounding box center [111, 158] width 105 height 9
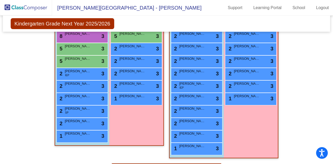
scroll to position [104, 0]
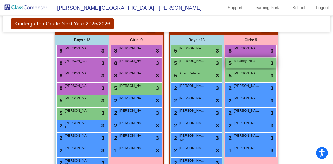
click at [247, 63] on div "5 Melanny Posadras [PERSON_NAME] lock do_not_disturb_alt 3" at bounding box center [251, 63] width 50 height 11
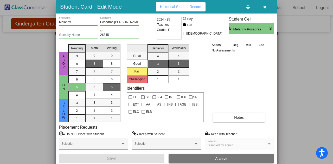
click at [265, 5] on span "button" at bounding box center [264, 7] width 3 height 4
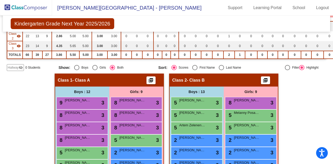
scroll to position [0, 0]
